Goal: Complete application form

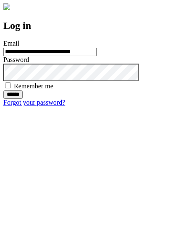
type input "**********"
click at [23, 99] on input "******" at bounding box center [12, 95] width 19 height 8
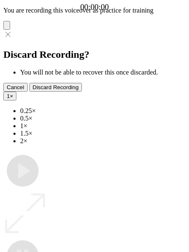
type input "**********"
